Goal: Task Accomplishment & Management: Use online tool/utility

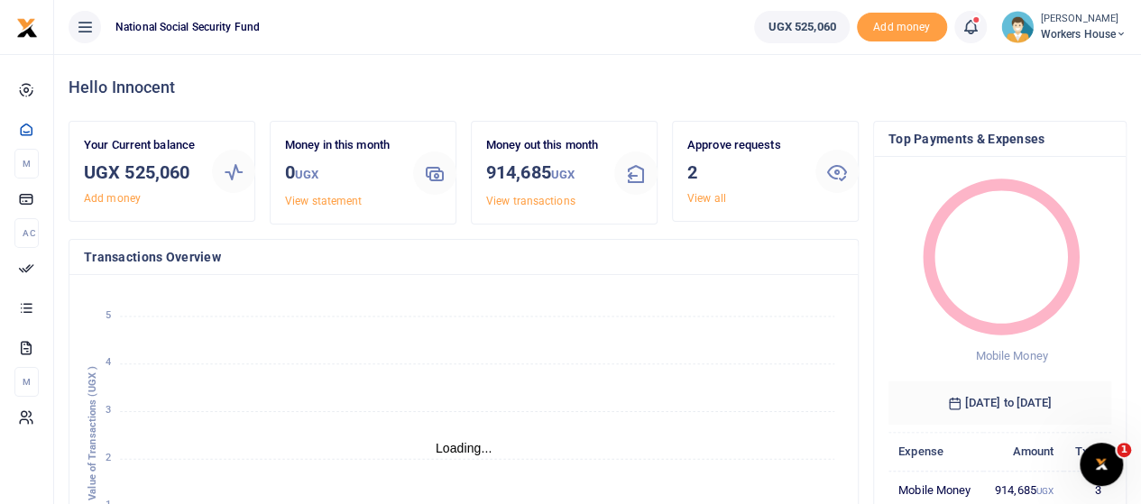
scroll to position [14, 14]
click at [700, 198] on link "View all" at bounding box center [706, 198] width 39 height 13
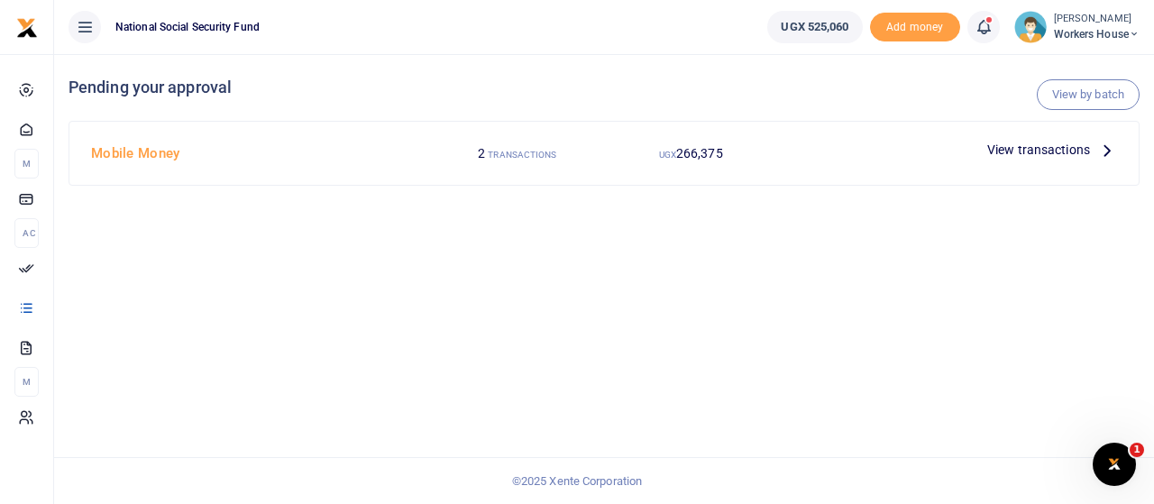
click at [1091, 149] on p "View transactions" at bounding box center [1053, 150] width 130 height 20
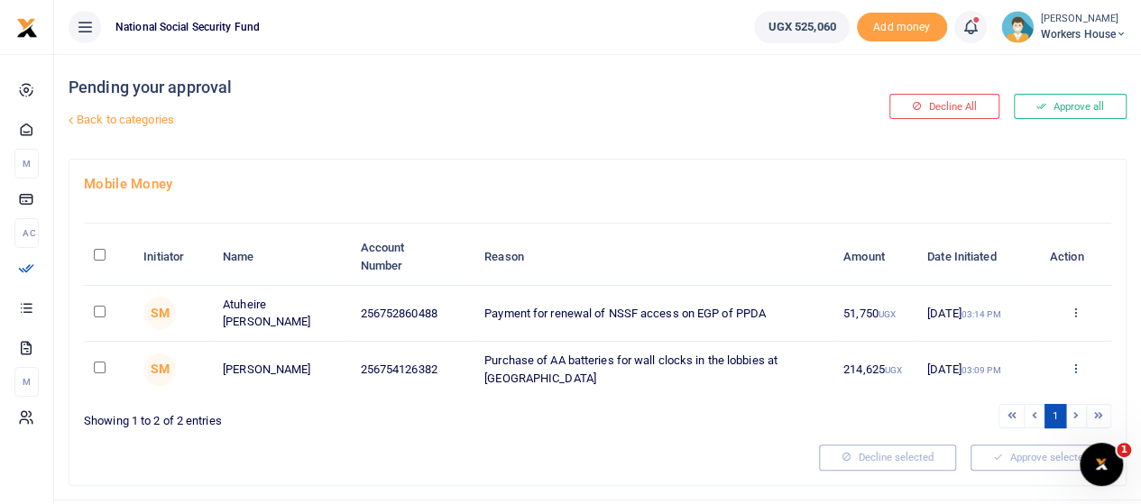
click at [1073, 365] on icon at bounding box center [1075, 368] width 12 height 13
click at [1005, 395] on link "Approve" at bounding box center [1008, 397] width 142 height 25
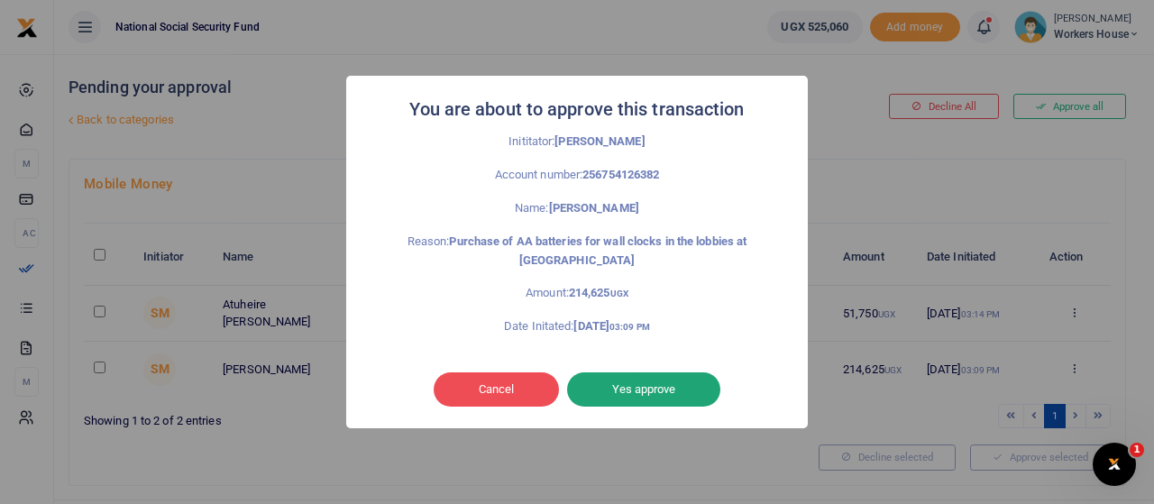
click at [647, 389] on button "Yes approve" at bounding box center [643, 389] width 153 height 34
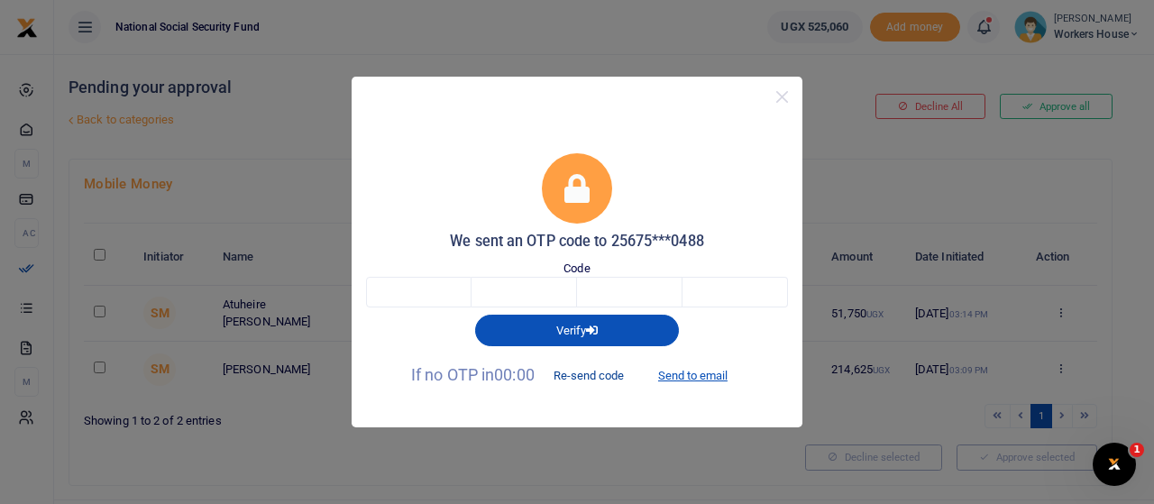
click at [606, 374] on button "Re-send code" at bounding box center [588, 376] width 101 height 31
click at [574, 376] on button "Re-send code" at bounding box center [588, 376] width 101 height 31
click at [784, 98] on button "Close" at bounding box center [782, 97] width 26 height 26
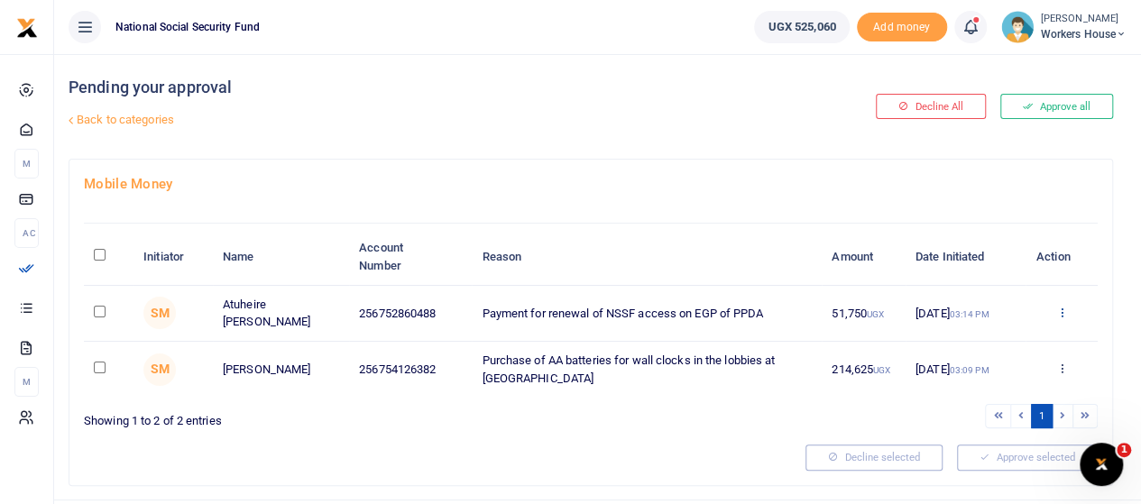
click at [1064, 311] on icon at bounding box center [1061, 312] width 12 height 13
click at [986, 346] on link "Approve" at bounding box center [995, 341] width 142 height 25
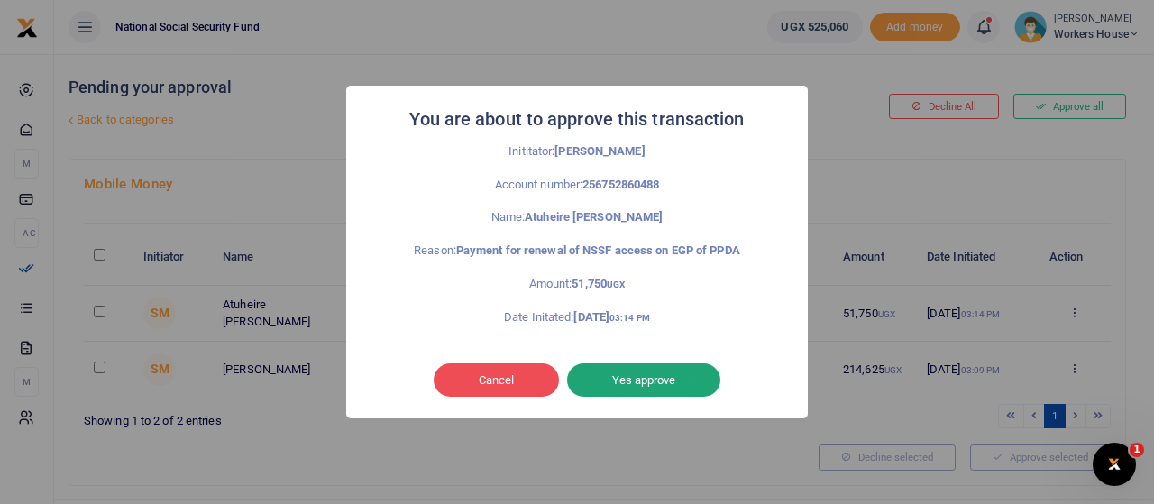
click at [646, 384] on button "Yes approve" at bounding box center [643, 380] width 153 height 34
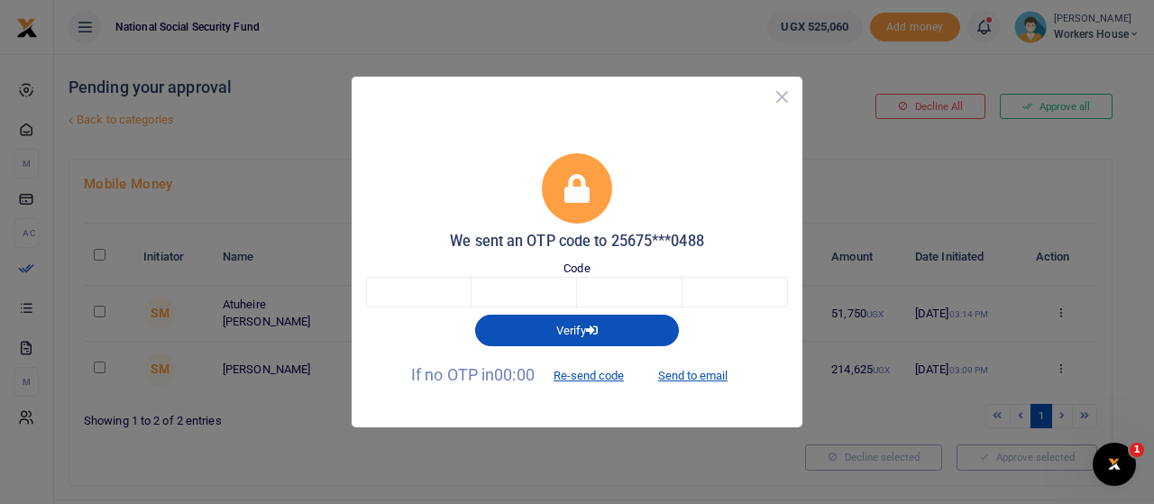
click at [786, 92] on button "Close" at bounding box center [782, 97] width 26 height 26
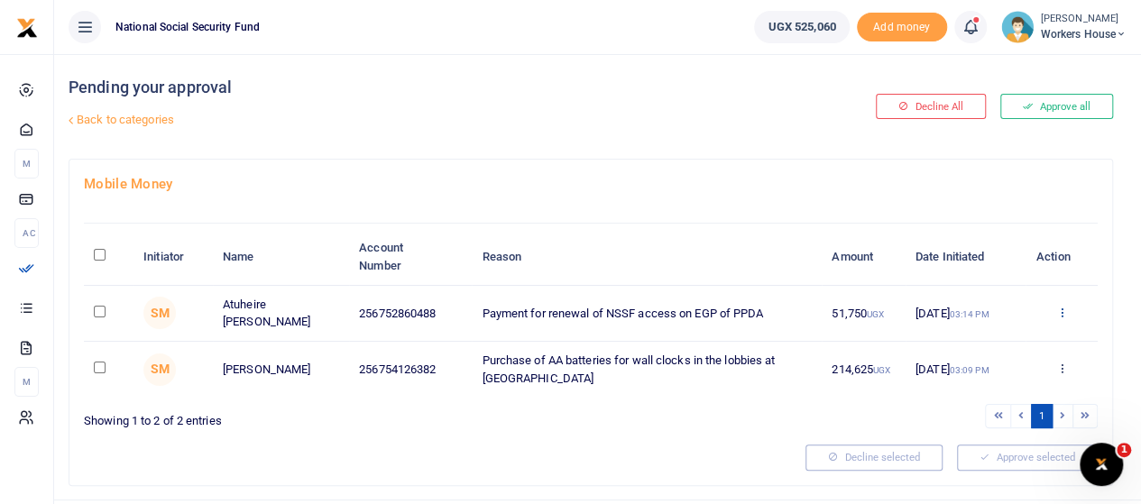
click at [1060, 312] on icon at bounding box center [1061, 312] width 12 height 13
click at [984, 340] on link "Approve" at bounding box center [995, 341] width 142 height 25
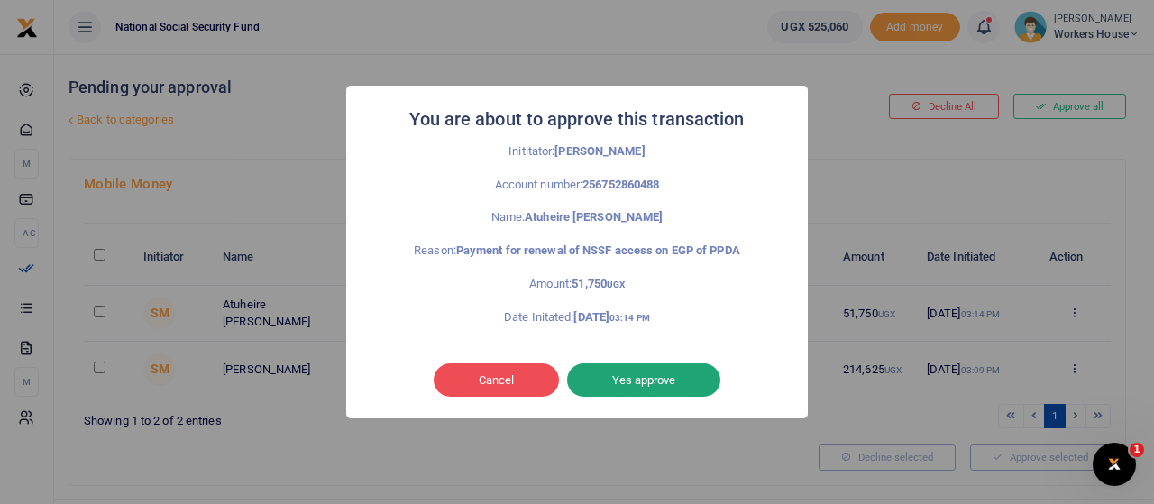
click at [681, 376] on button "Yes approve" at bounding box center [643, 380] width 153 height 34
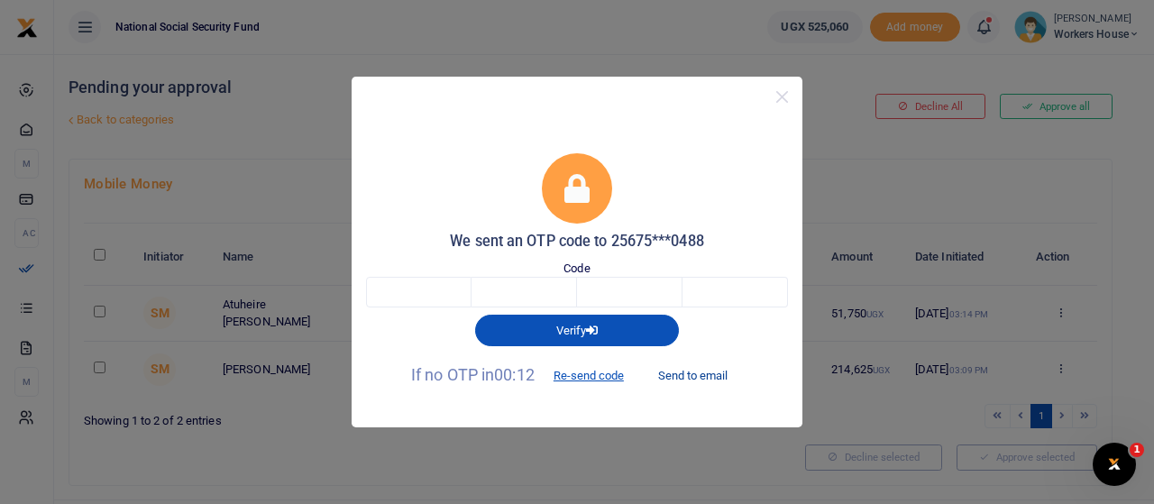
click at [709, 374] on button "Send to email" at bounding box center [693, 376] width 100 height 31
click at [427, 303] on input "text" at bounding box center [419, 292] width 106 height 31
type input "5"
type input "7"
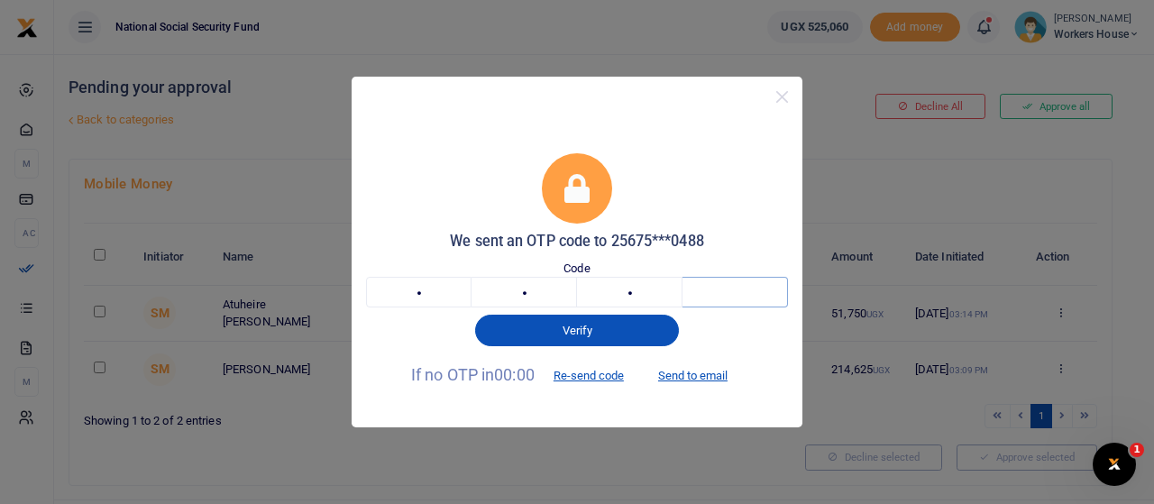
type input "7"
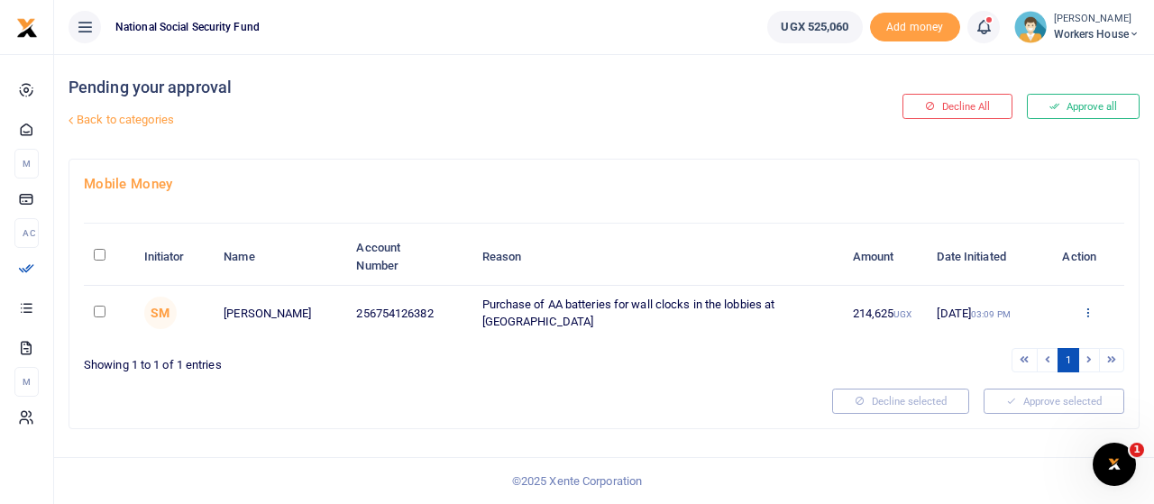
click at [1090, 311] on icon at bounding box center [1088, 312] width 12 height 13
click at [1013, 338] on link "Approve" at bounding box center [1022, 341] width 142 height 25
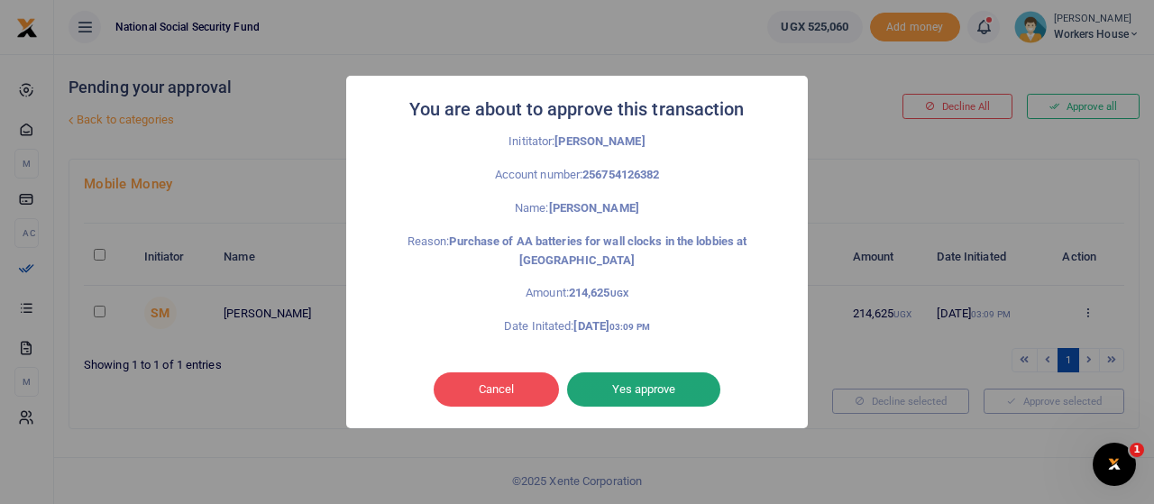
click at [644, 387] on button "Yes approve" at bounding box center [643, 389] width 153 height 34
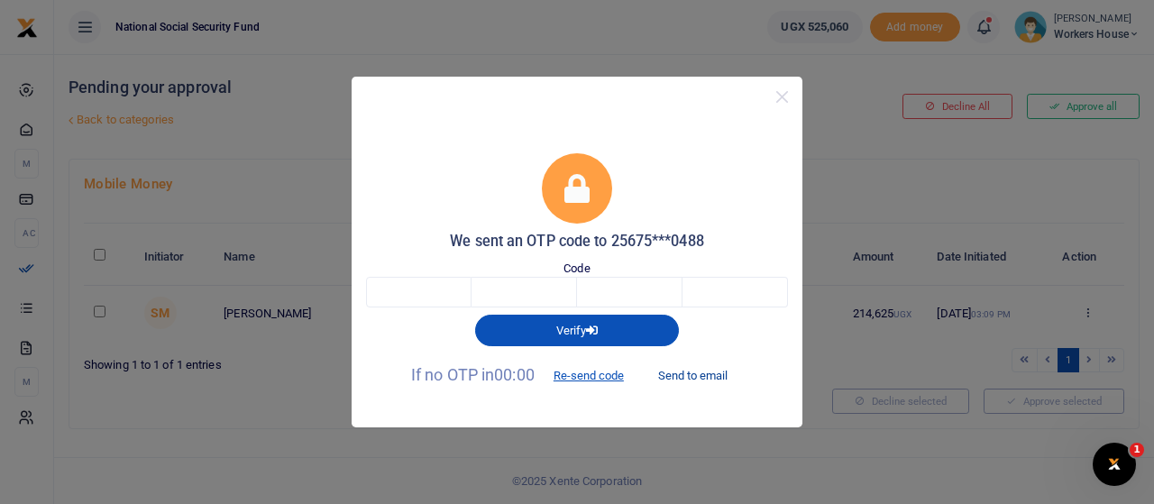
click at [716, 375] on button "Send to email" at bounding box center [693, 376] width 100 height 31
click at [424, 301] on input "text" at bounding box center [419, 292] width 106 height 31
type input "9"
type input "6"
type input "7"
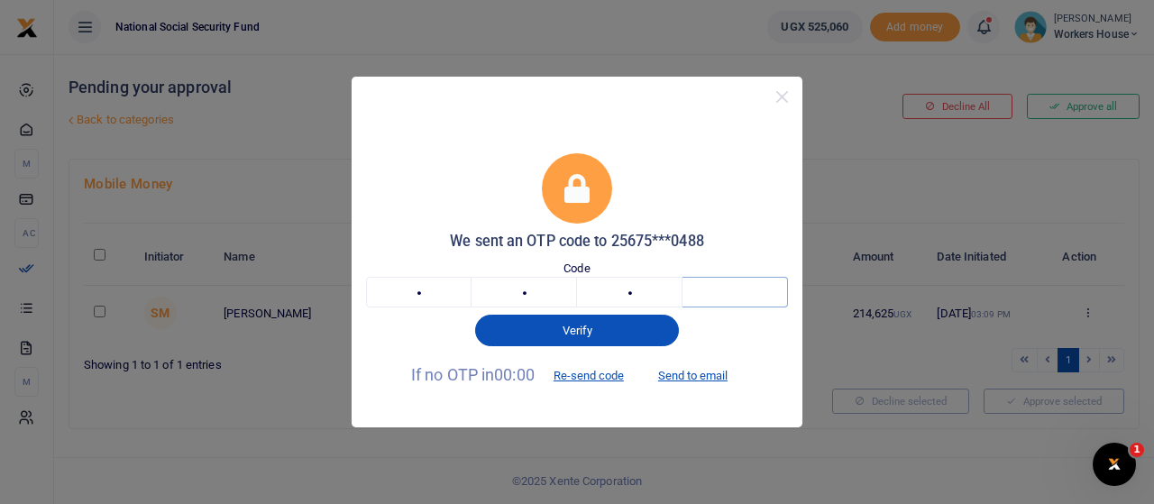
type input "4"
